Goal: Transaction & Acquisition: Book appointment/travel/reservation

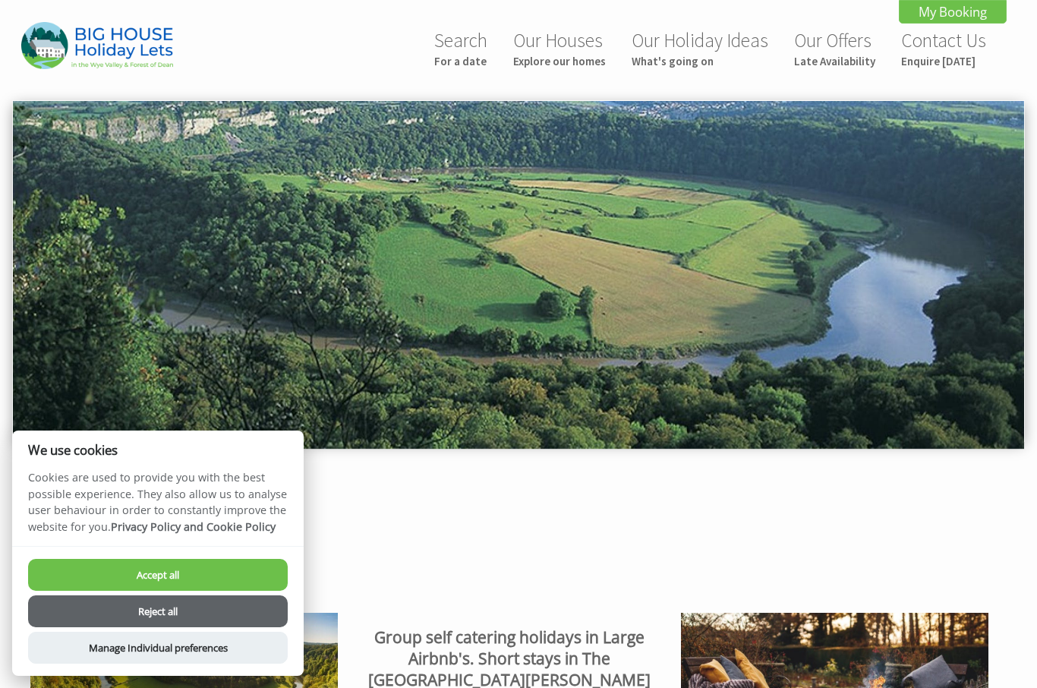
click at [463, 61] on small "For a date" at bounding box center [460, 61] width 53 height 14
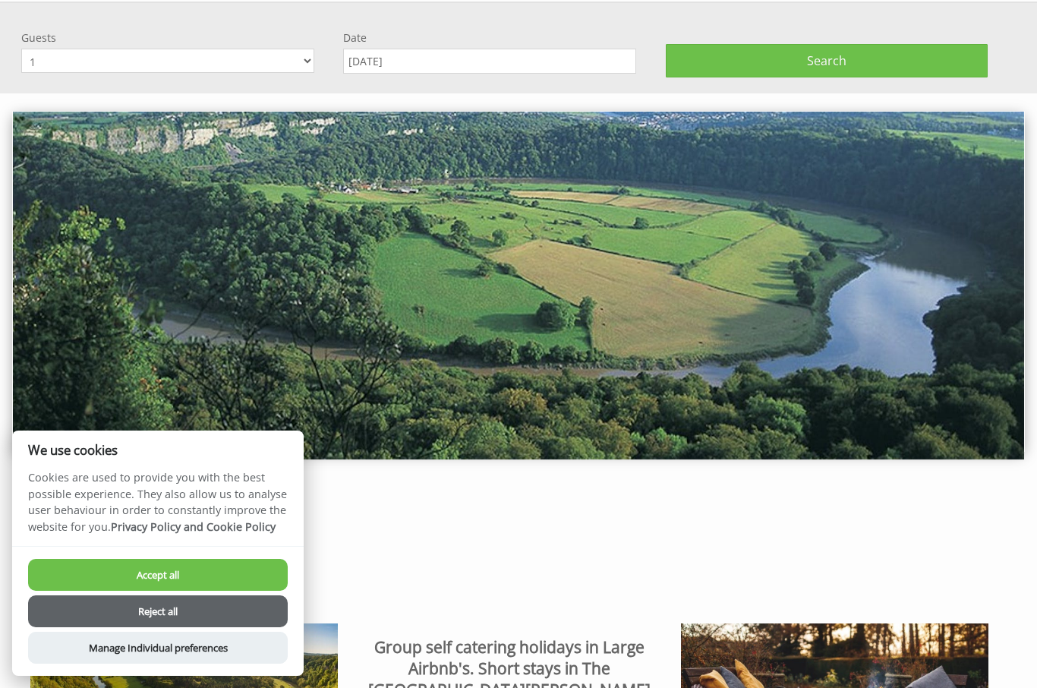
scroll to position [101, 0]
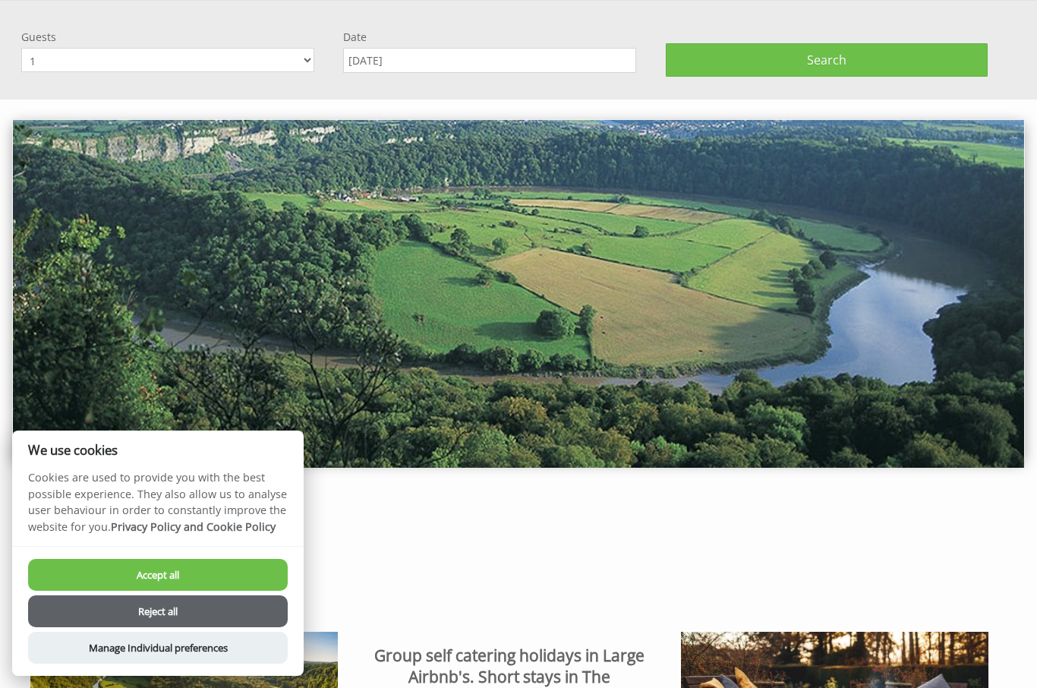
click at [304, 65] on select "1 2 3 4 5 6 7 8 9 10 11 12 13 14 15 16 17 18 19 20 21 22 23 24 25 26 27 28 29 3…" at bounding box center [167, 60] width 293 height 24
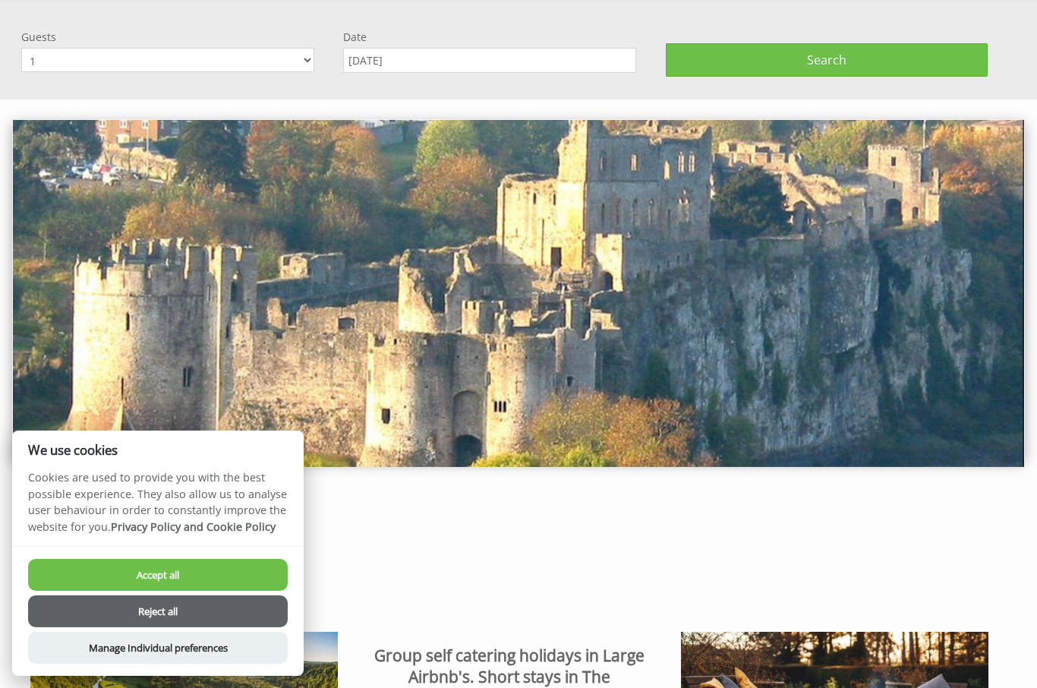
select select "17"
click at [452, 68] on input "[DATE]" at bounding box center [489, 60] width 293 height 25
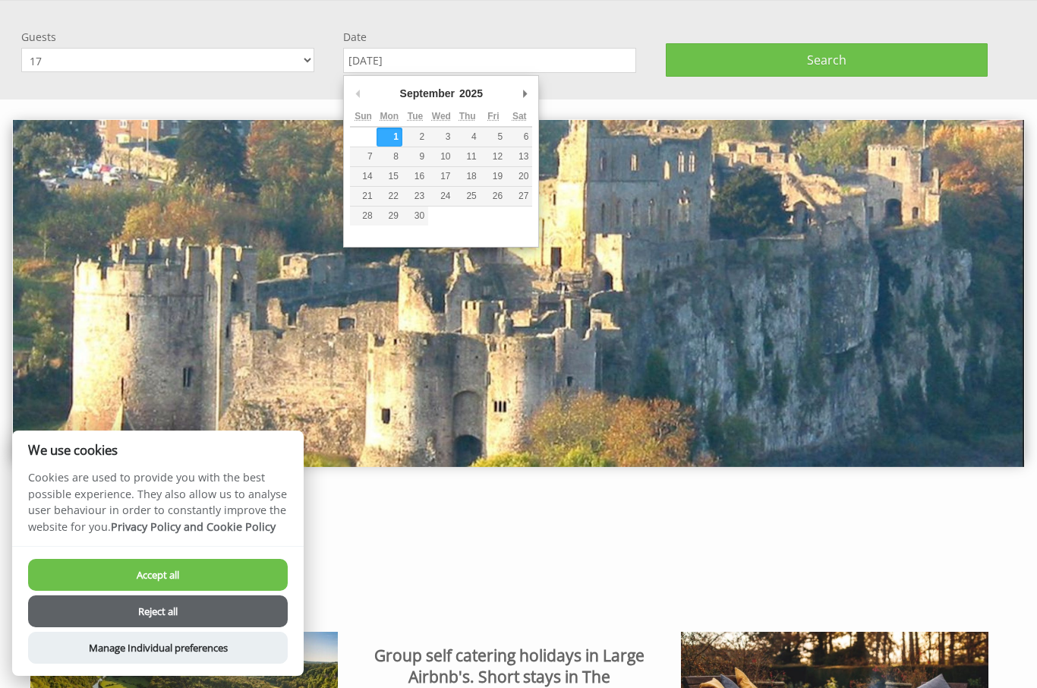
scroll to position [100, 0]
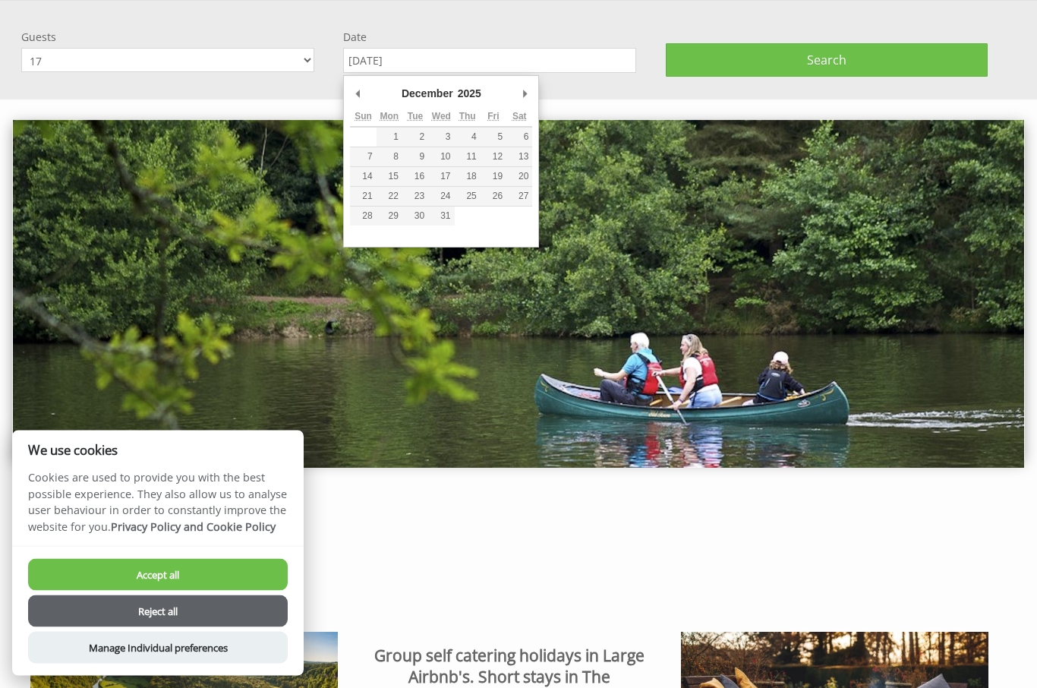
type input "[DATE]"
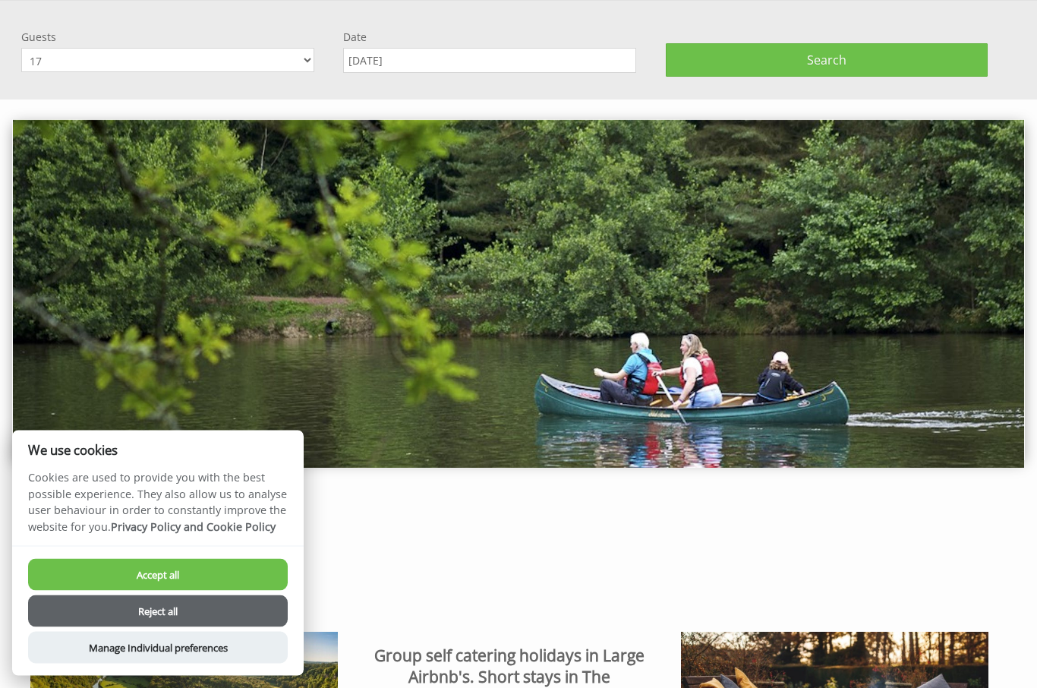
scroll to position [101, 0]
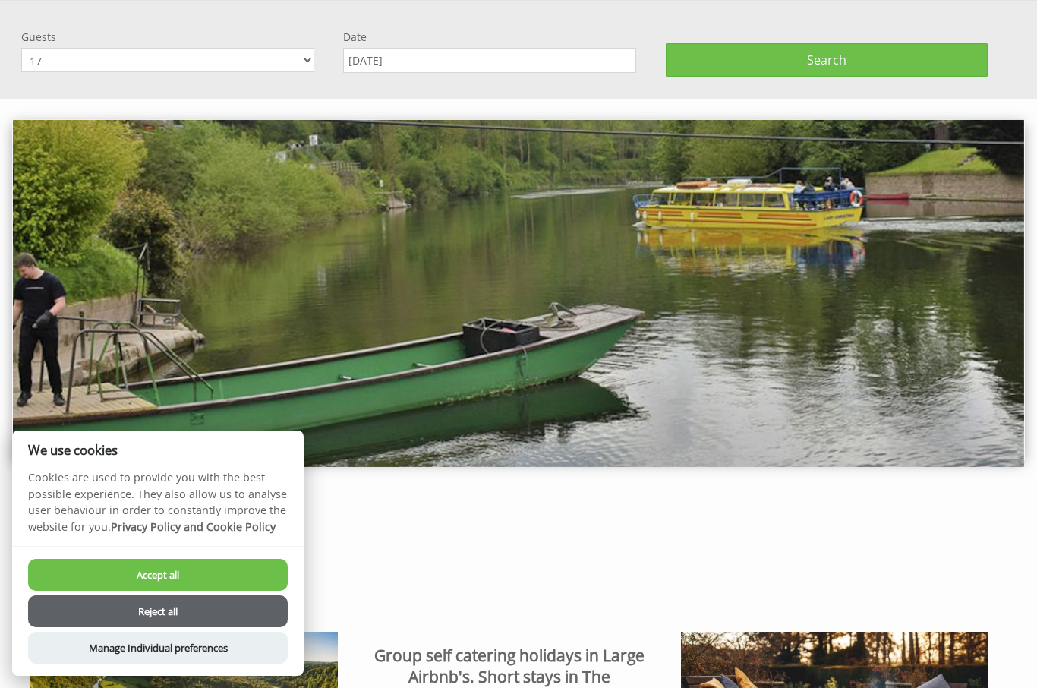
click at [816, 67] on span "Search" at bounding box center [826, 60] width 39 height 17
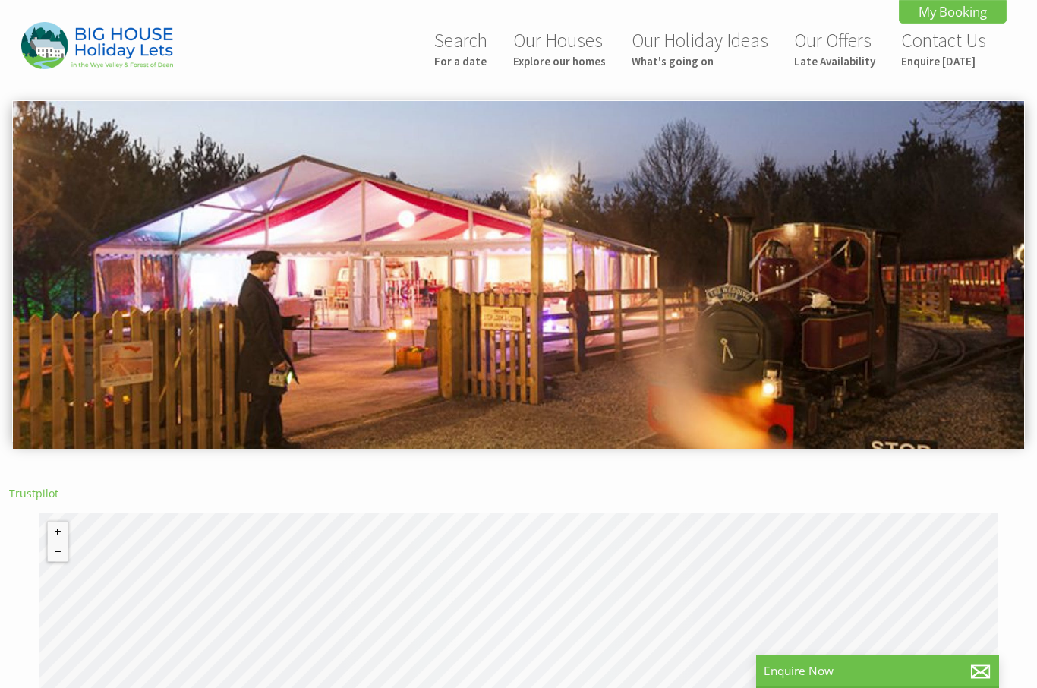
click at [471, 66] on small "For a date" at bounding box center [460, 61] width 53 height 14
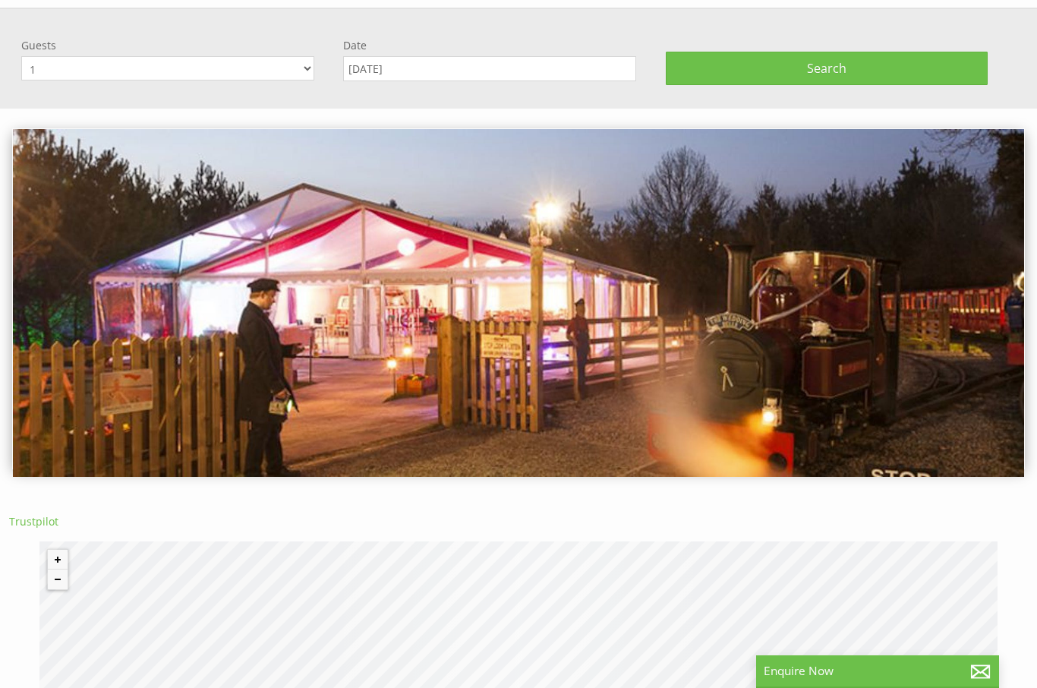
scroll to position [101, 0]
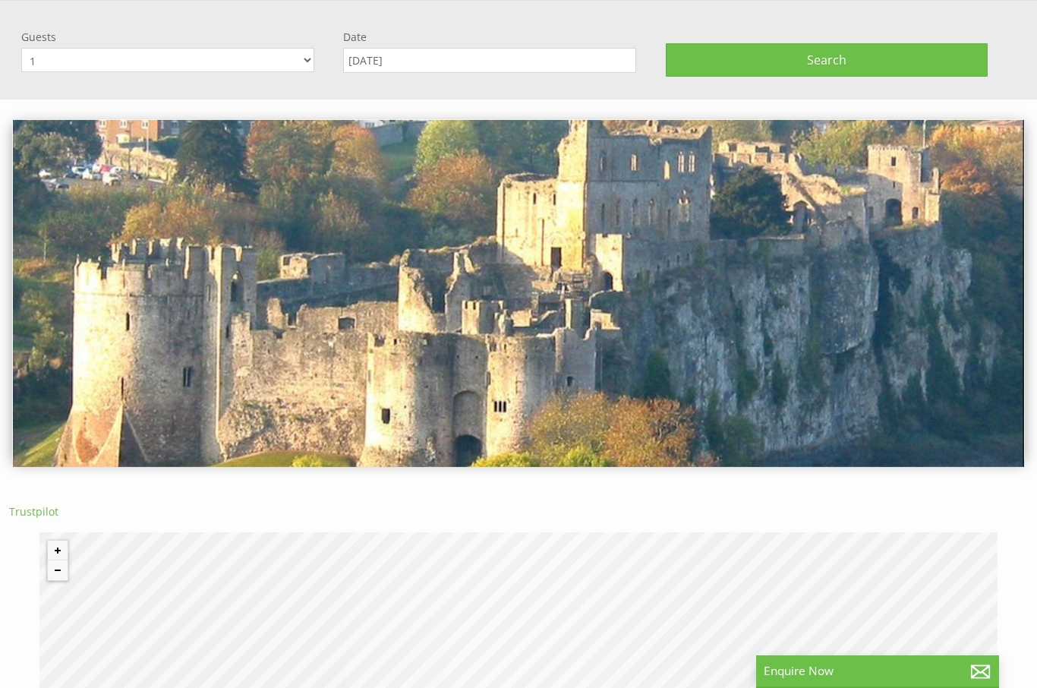
click at [418, 68] on input "[DATE]" at bounding box center [489, 60] width 293 height 25
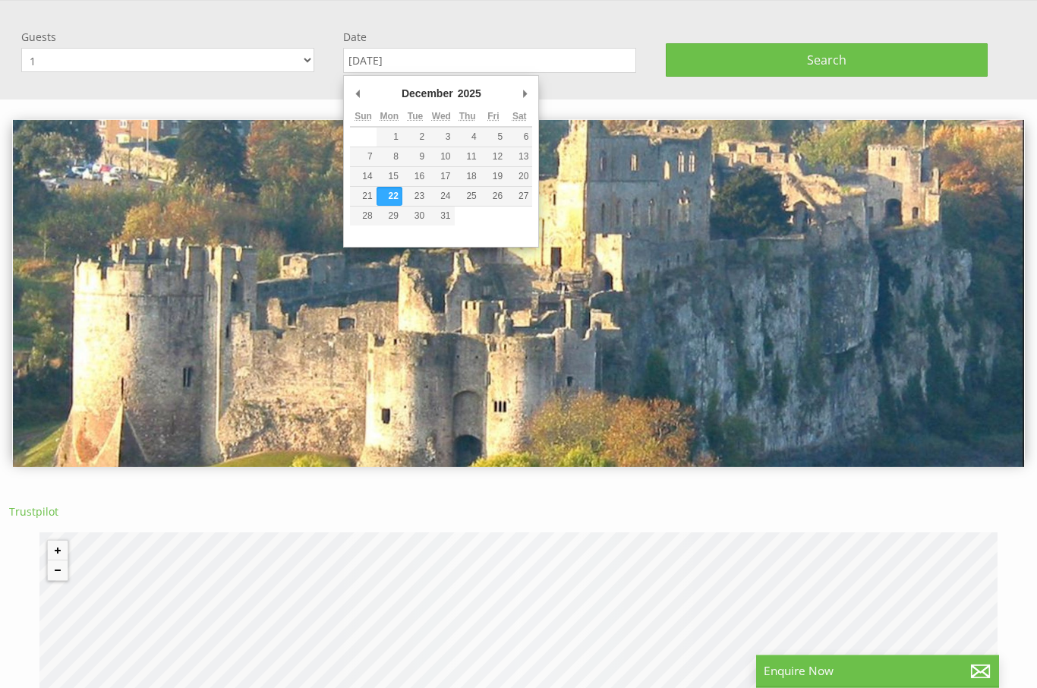
type input "[DATE]"
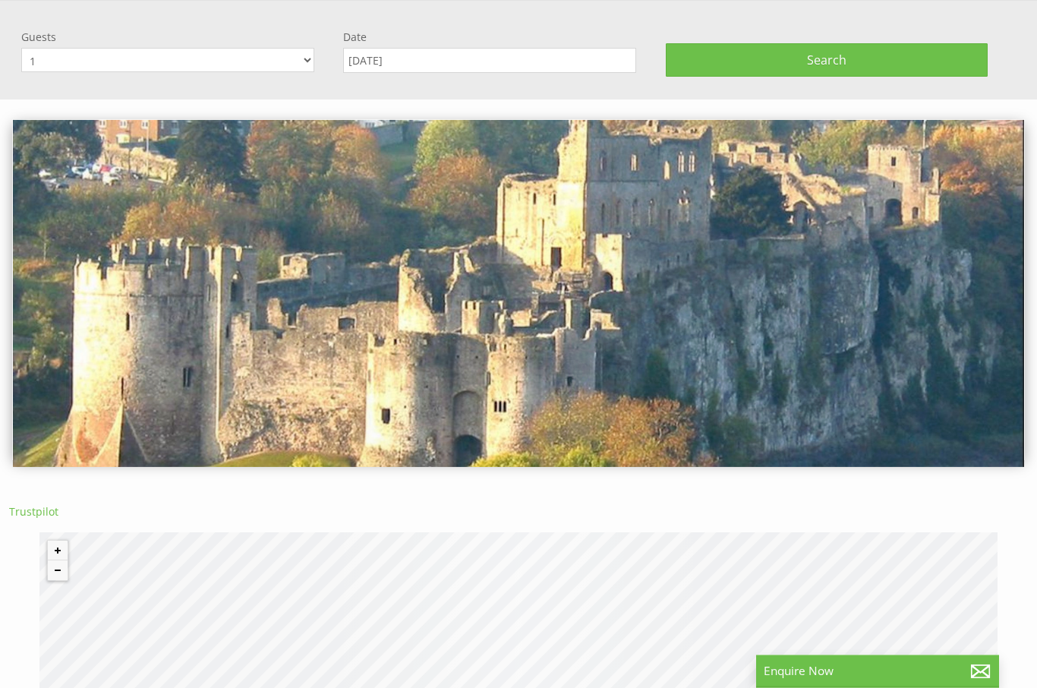
scroll to position [101, 0]
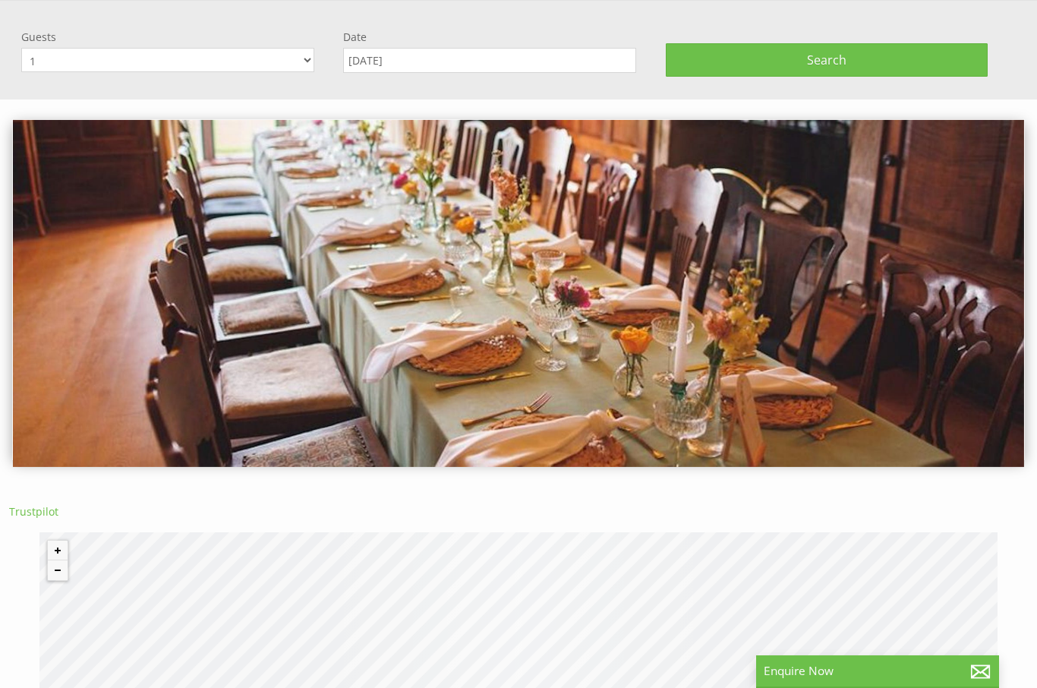
click at [816, 68] on span "Search" at bounding box center [826, 60] width 39 height 17
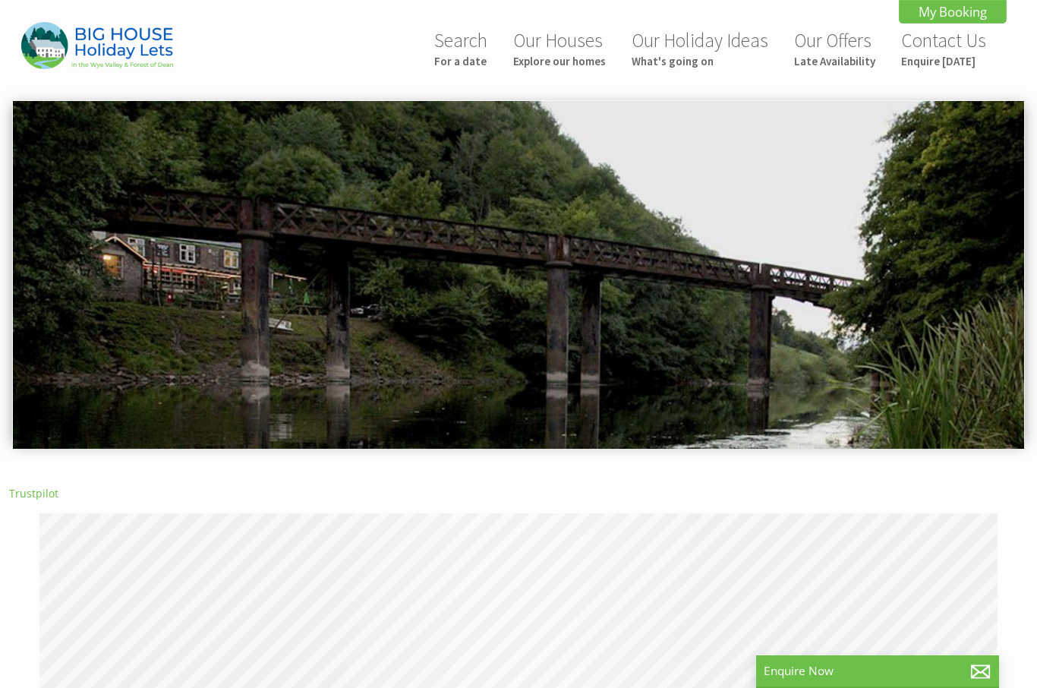
scroll to position [0, 14]
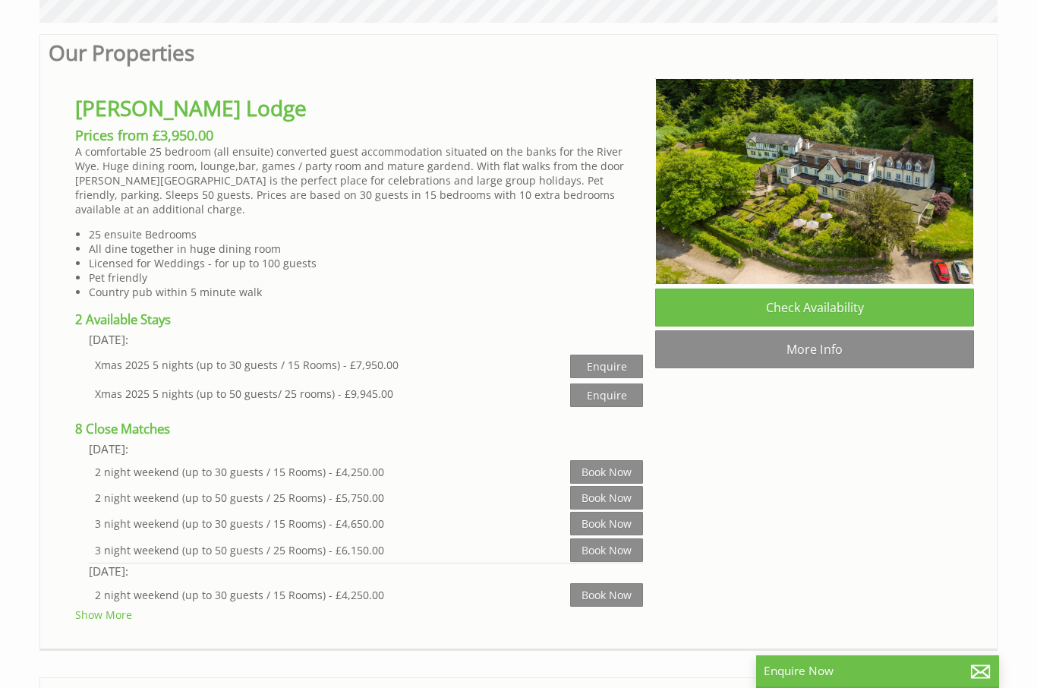
click at [102, 622] on link "Show More" at bounding box center [103, 614] width 57 height 14
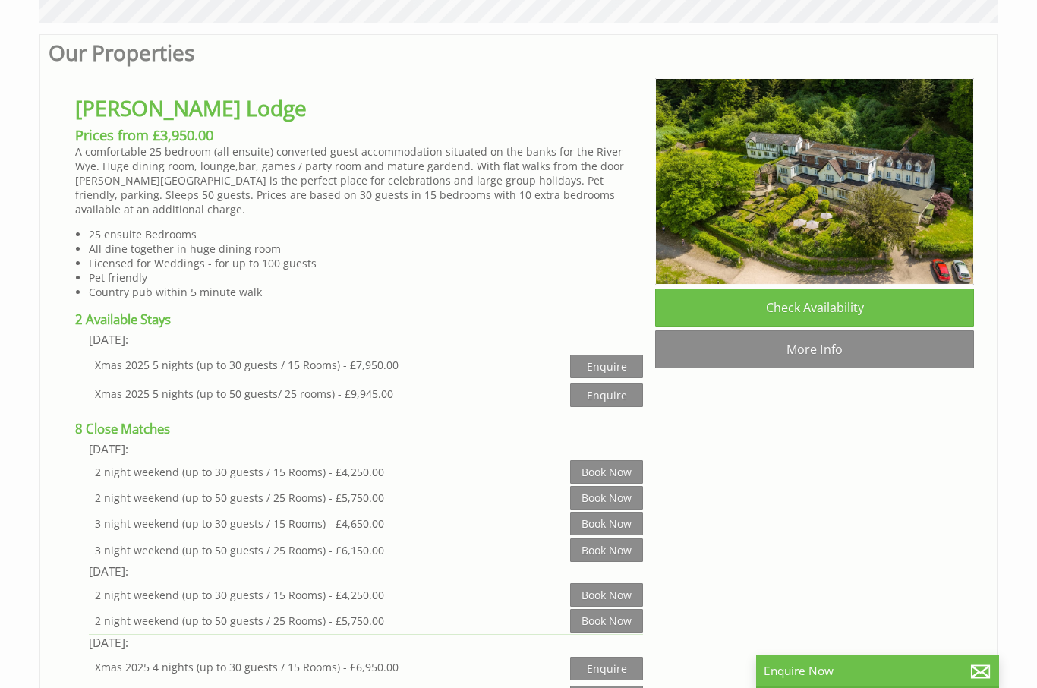
click at [852, 225] on img at bounding box center [814, 181] width 319 height 206
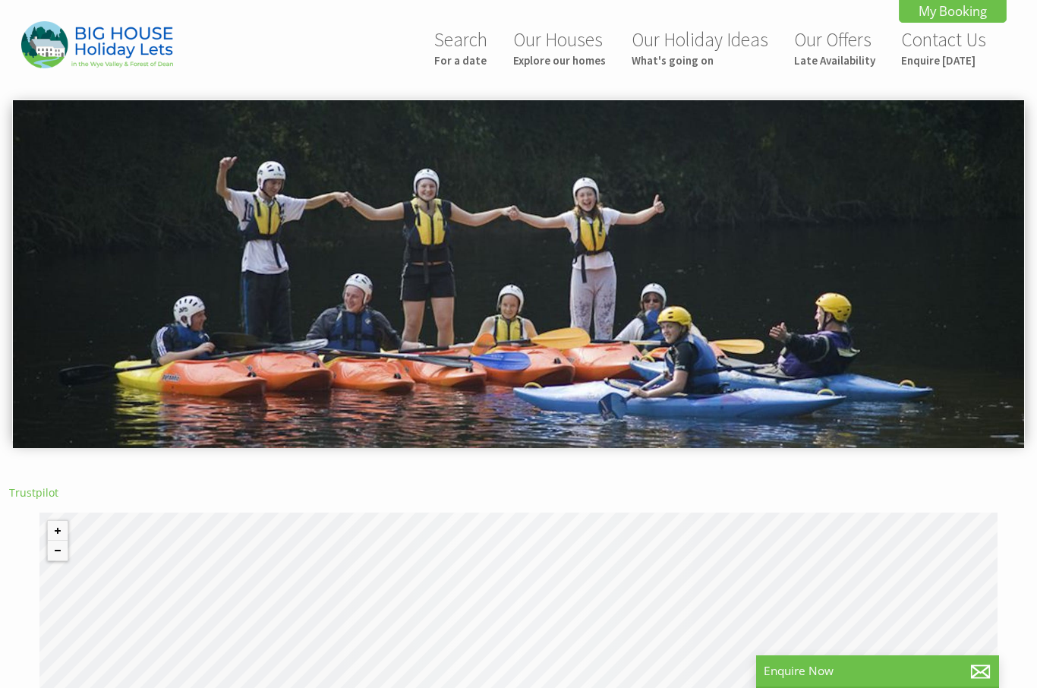
scroll to position [0, 0]
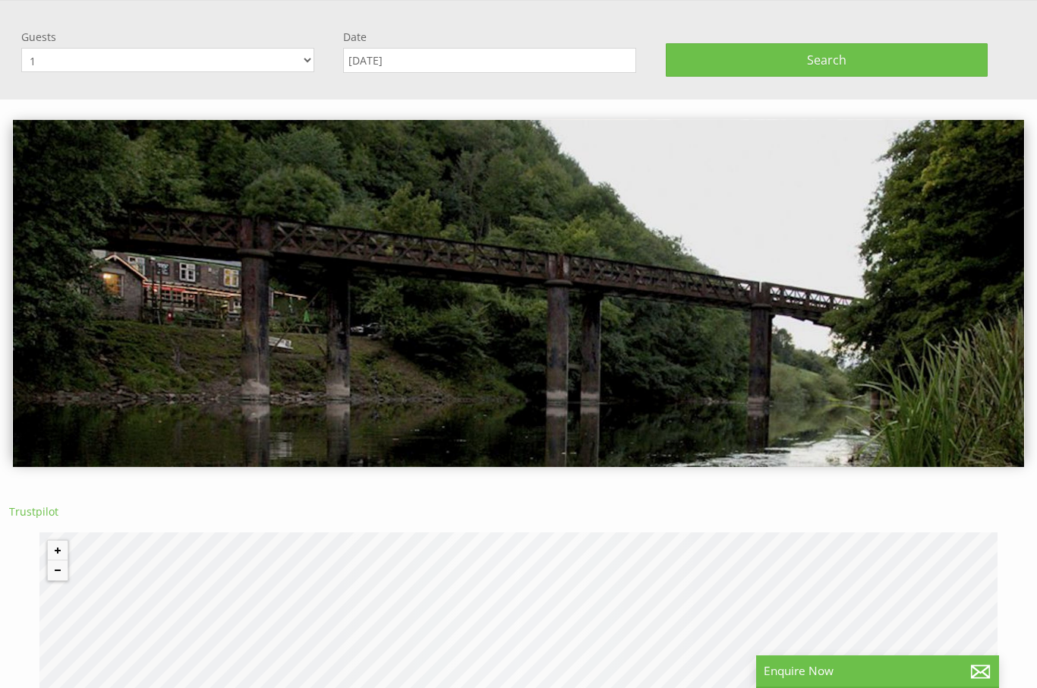
scroll to position [0, 14]
select select "17"
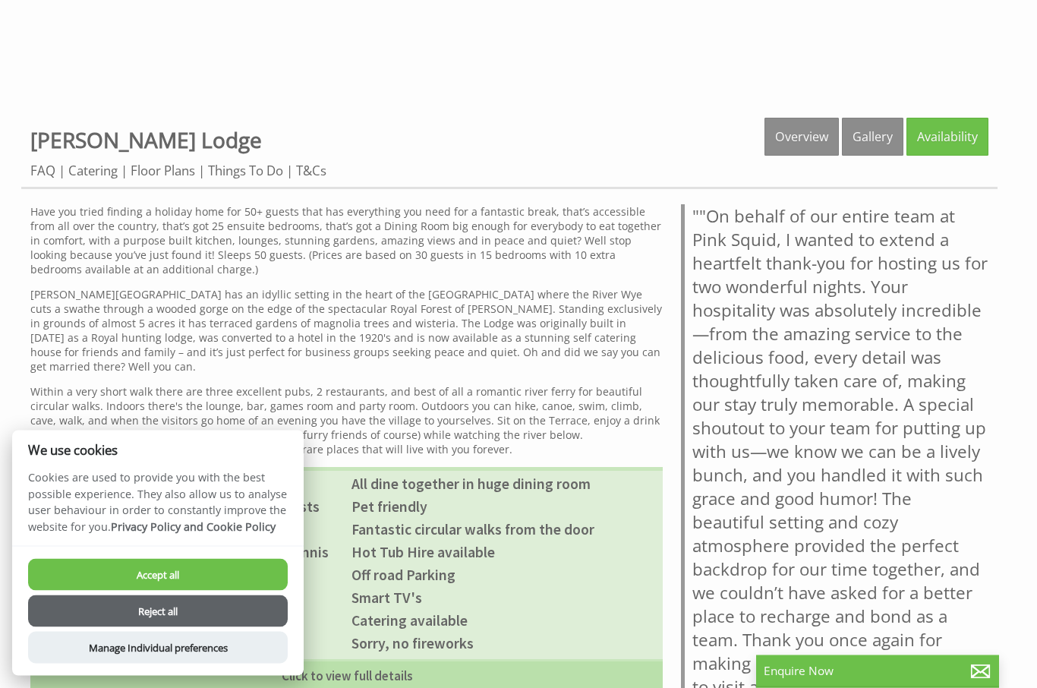
scroll to position [496, 0]
click at [161, 590] on button "Accept all" at bounding box center [158, 575] width 260 height 32
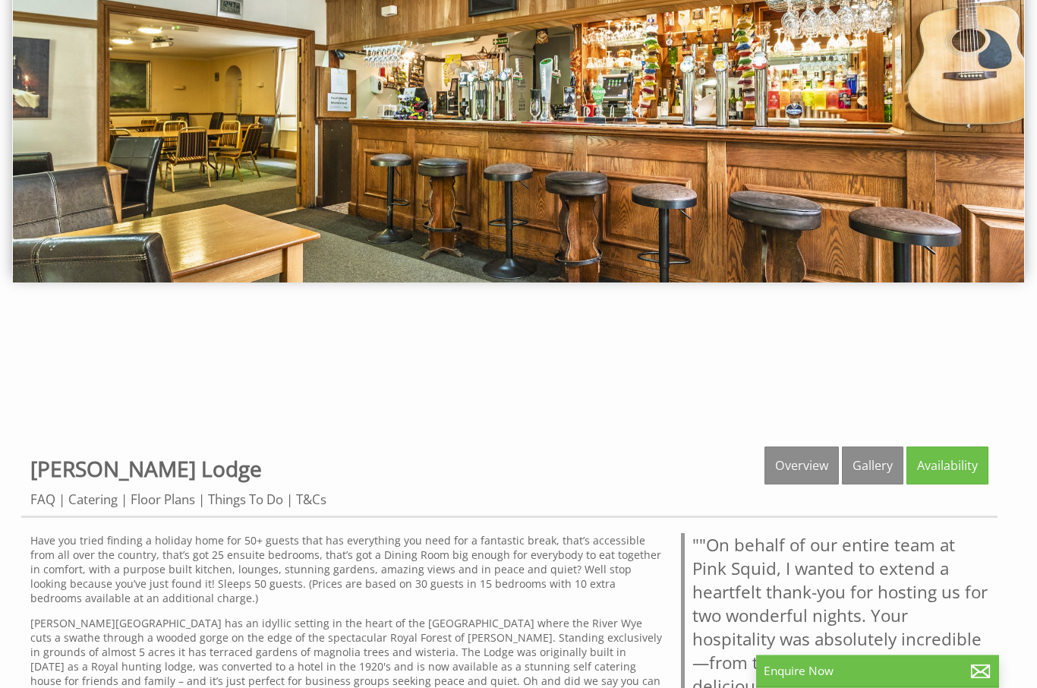
scroll to position [166, 0]
click at [871, 475] on link "Gallery" at bounding box center [872, 465] width 61 height 38
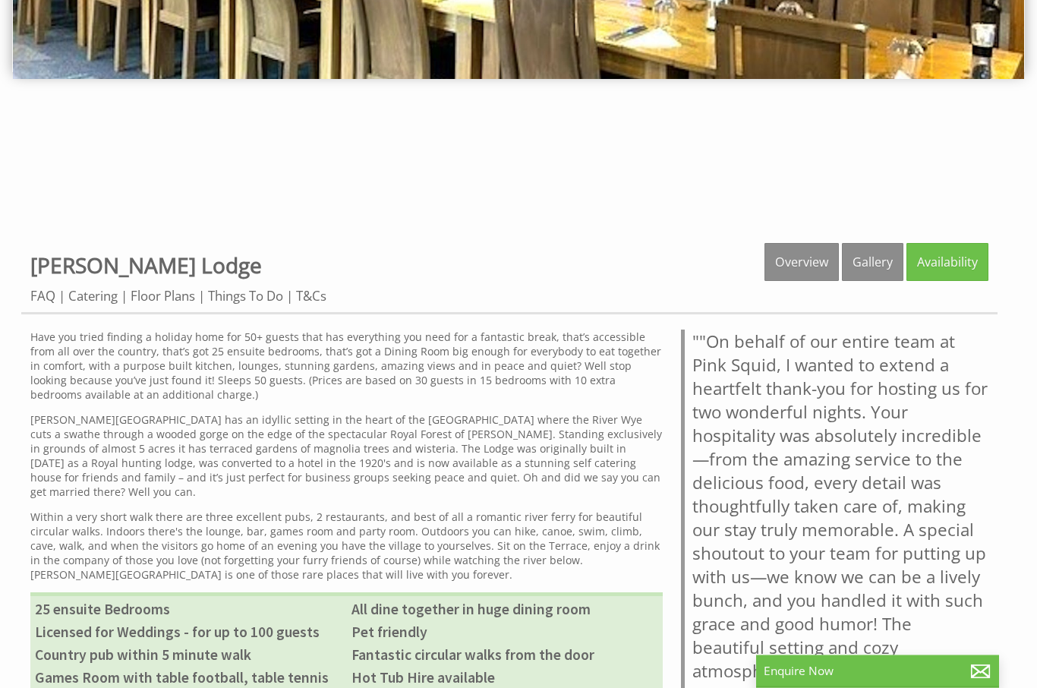
scroll to position [363, 0]
